Goal: Navigation & Orientation: Find specific page/section

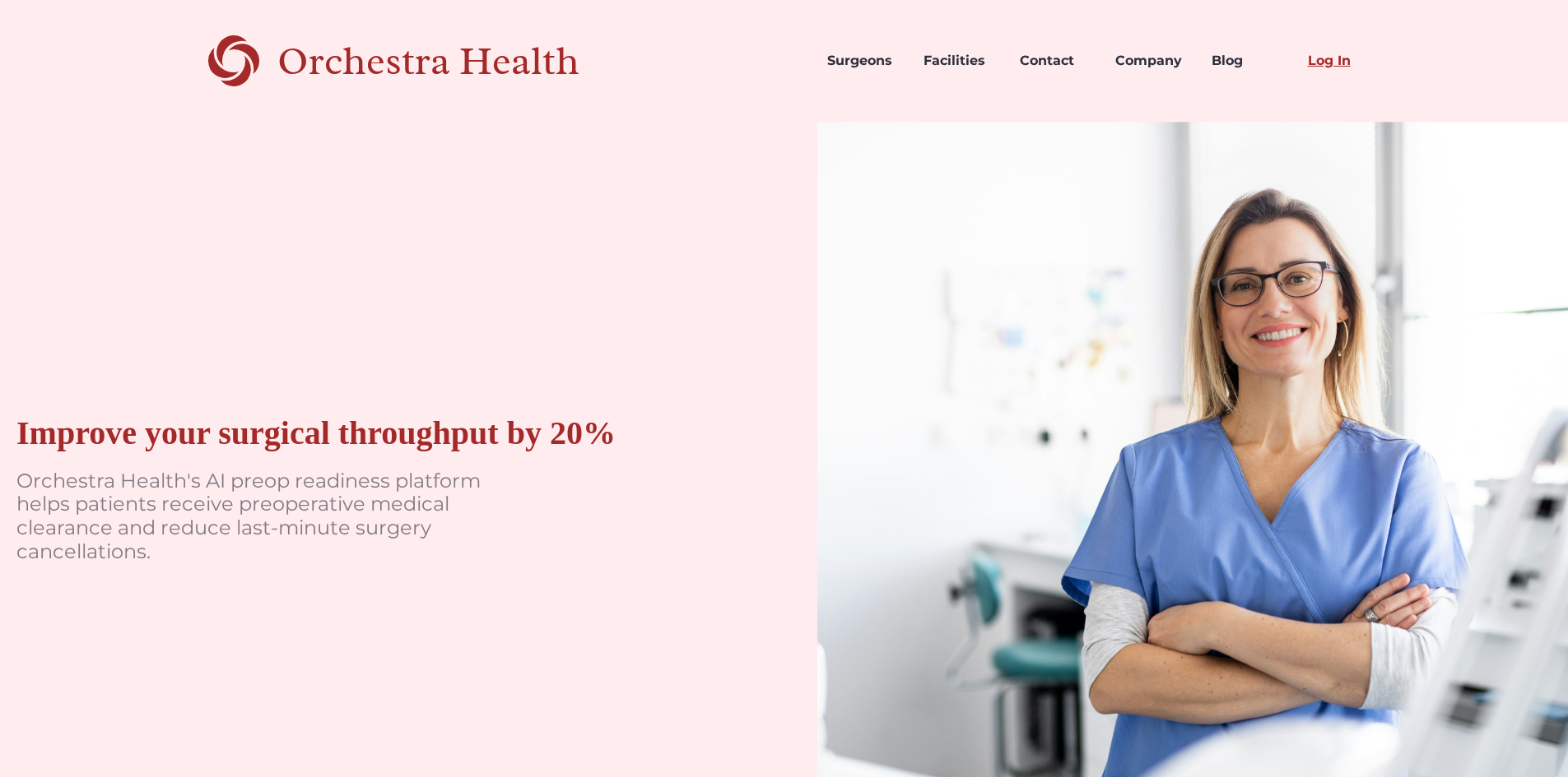
click at [1339, 67] on link "Log In" at bounding box center [1343, 61] width 97 height 56
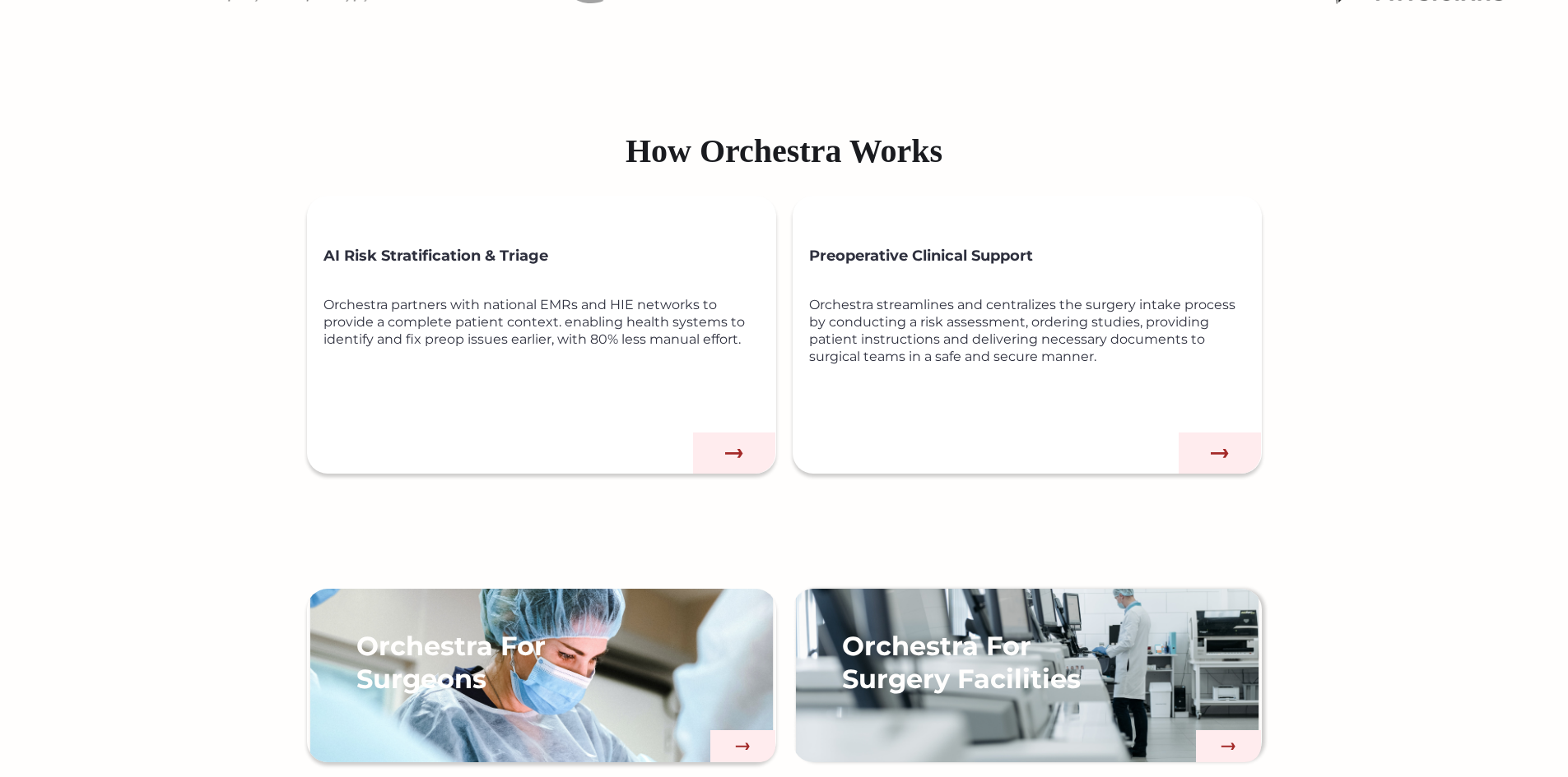
scroll to position [1070, 0]
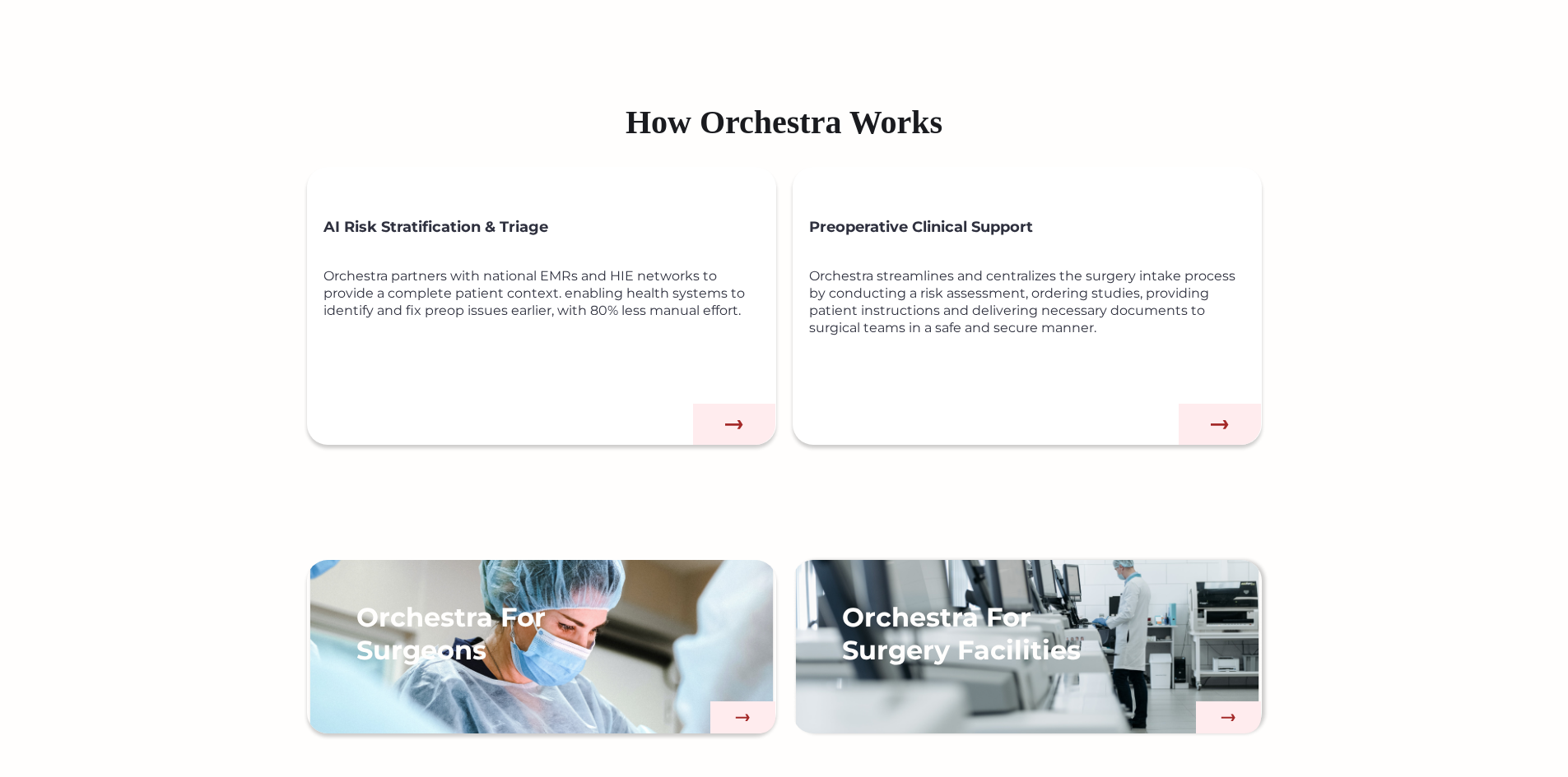
click at [721, 419] on img at bounding box center [734, 424] width 83 height 41
click at [736, 424] on img at bounding box center [734, 424] width 83 height 41
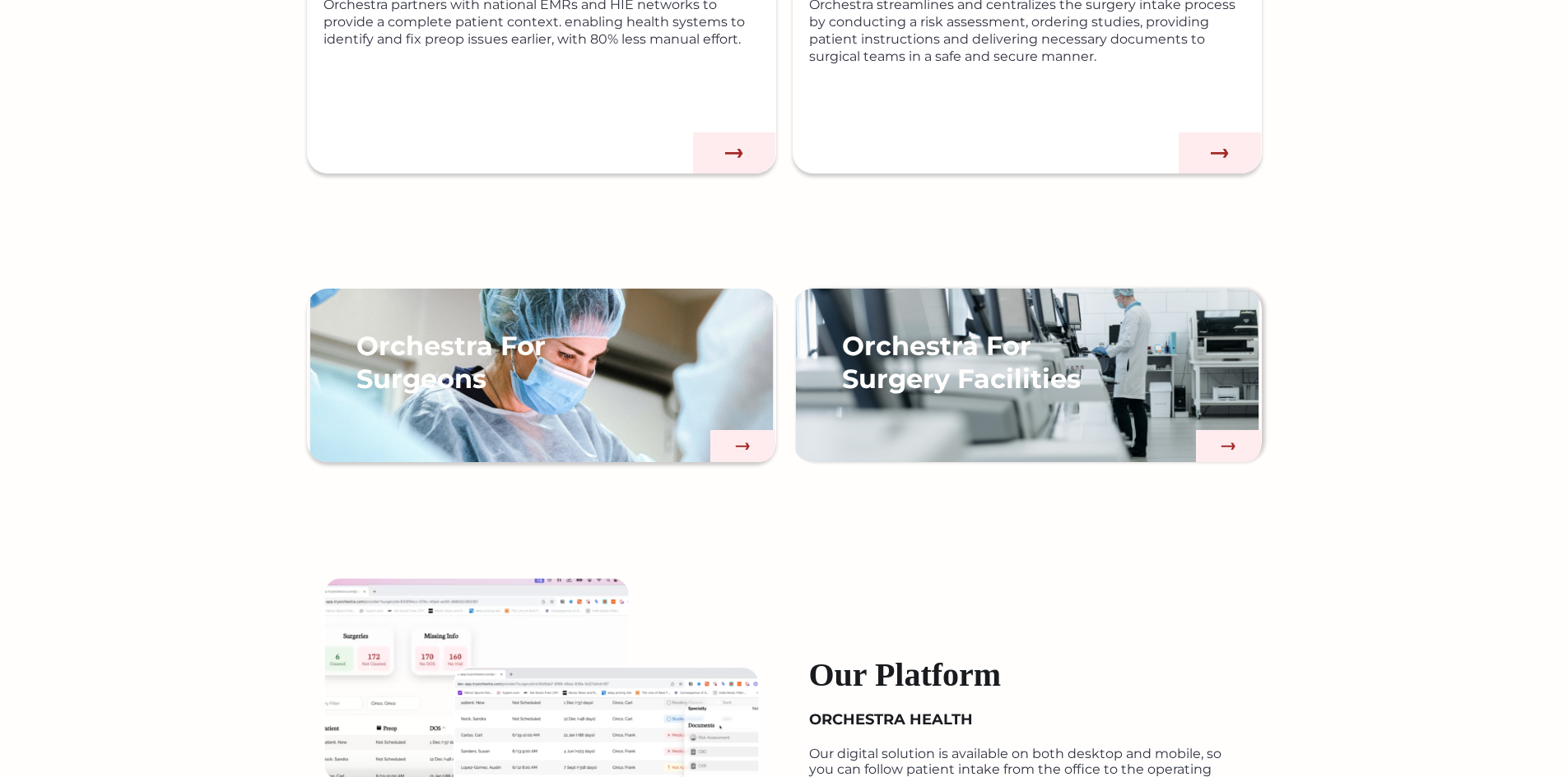
scroll to position [1317, 0]
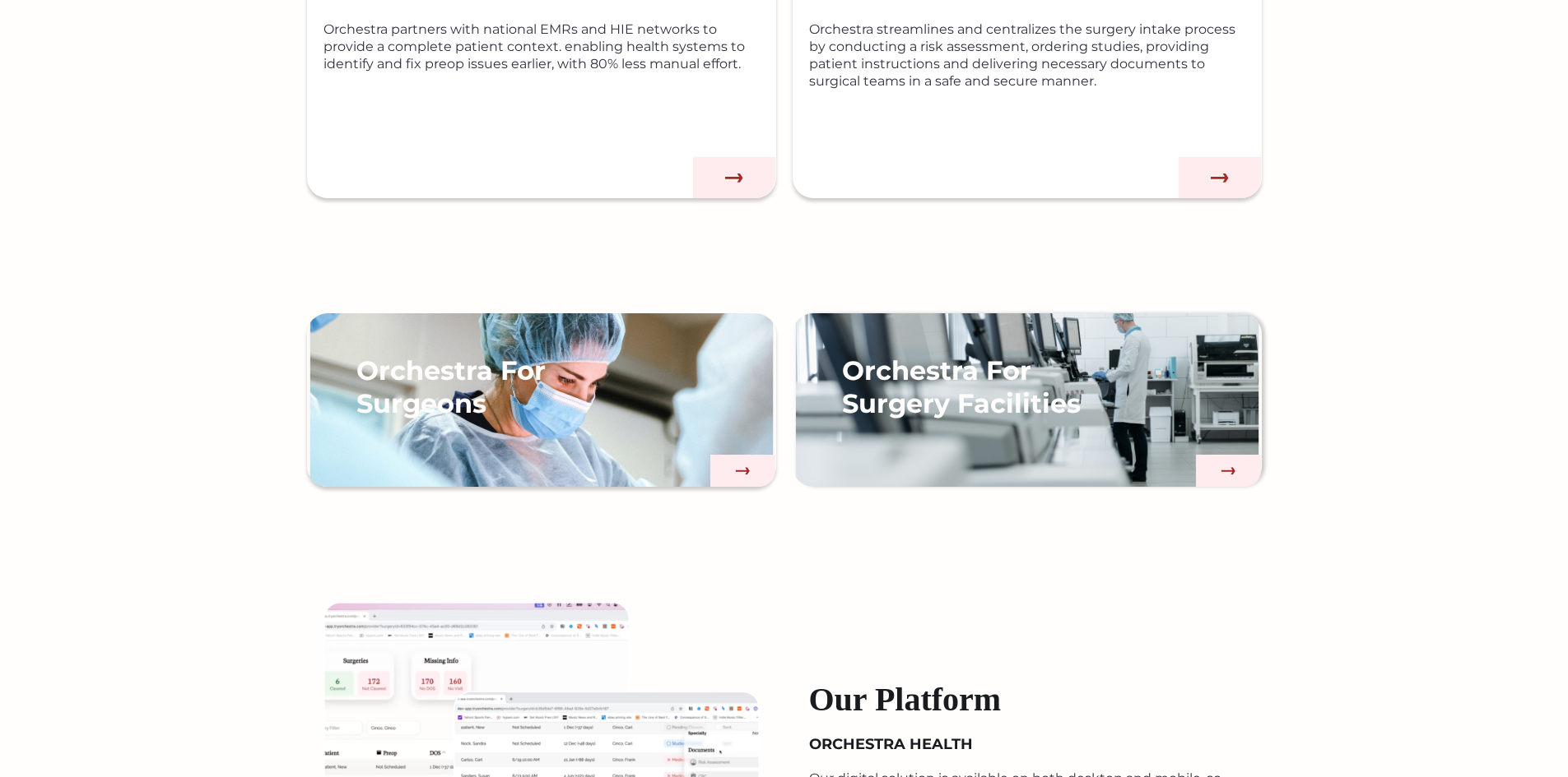
click at [1236, 477] on img at bounding box center [1229, 471] width 66 height 33
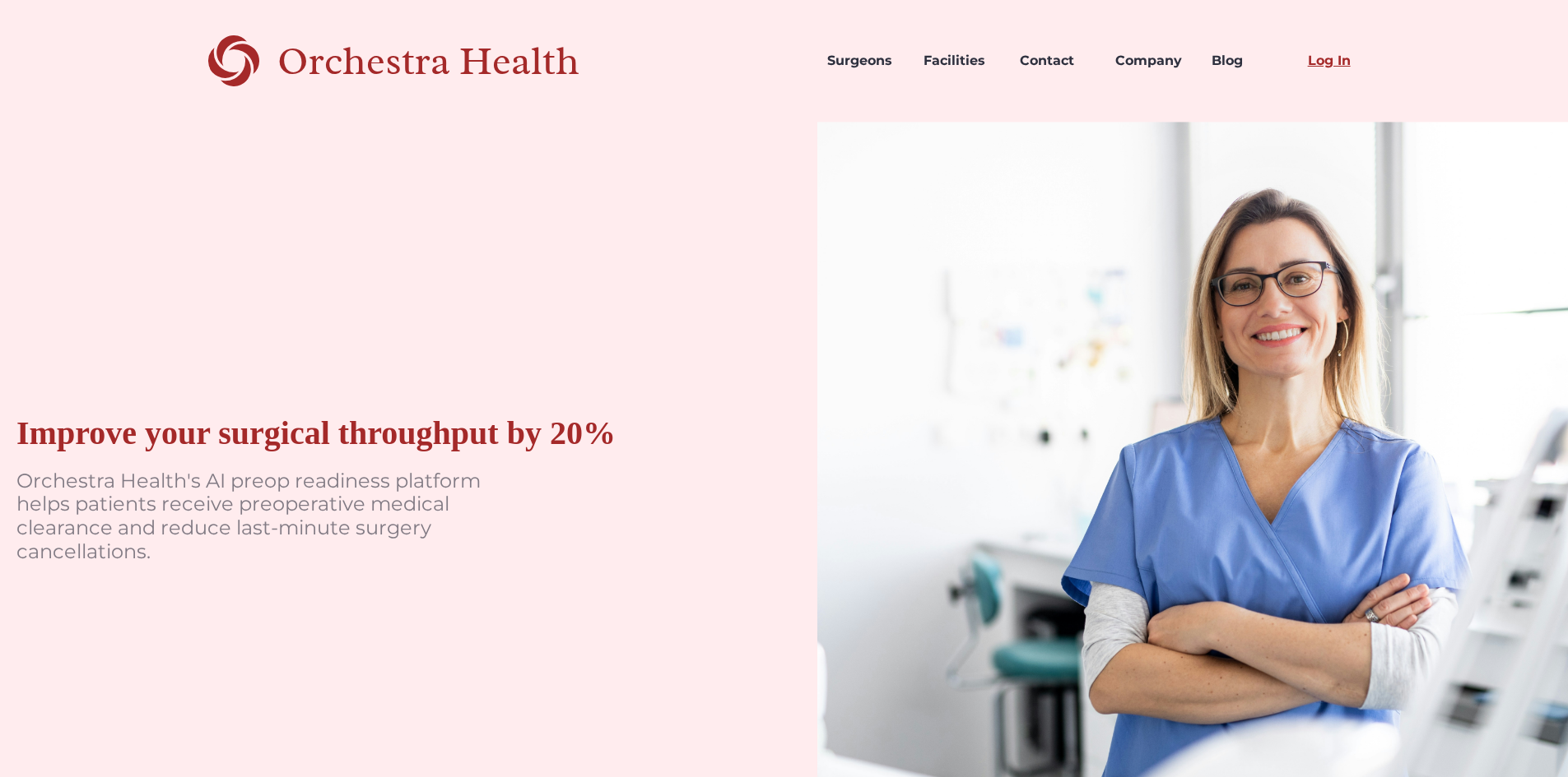
click at [1324, 63] on link "Log In" at bounding box center [1343, 61] width 97 height 56
drag, startPoint x: 1334, startPoint y: 63, endPoint x: 1322, endPoint y: 63, distance: 12.0
click at [1335, 63] on link "Log In" at bounding box center [1343, 61] width 97 height 56
